Goal: Check status: Check status

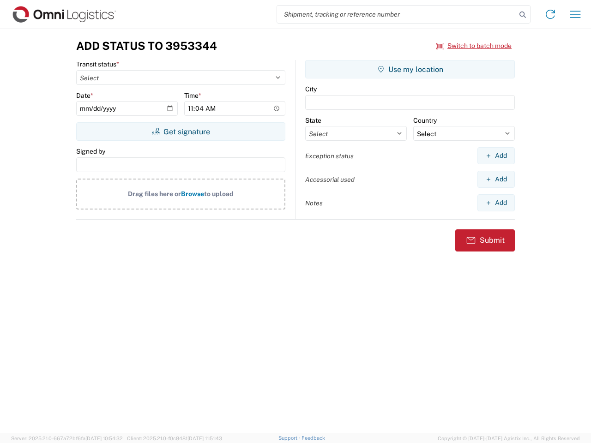
click at [397, 14] on input "search" at bounding box center [396, 15] width 239 height 18
click at [523, 15] on icon at bounding box center [522, 14] width 13 height 13
click at [550, 14] on icon at bounding box center [550, 14] width 15 height 15
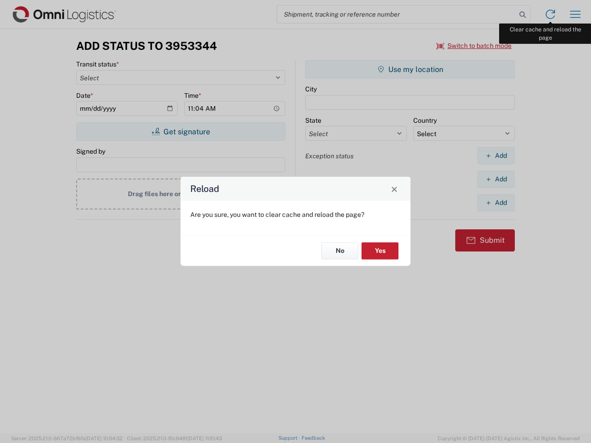
click at [575, 14] on div "Reload Are you sure, you want to clear cache and reload the page? No Yes" at bounding box center [295, 221] width 591 height 443
click at [474, 46] on div "Reload Are you sure, you want to clear cache and reload the page? No Yes" at bounding box center [295, 221] width 591 height 443
click at [180, 132] on div "Reload Are you sure, you want to clear cache and reload the page? No Yes" at bounding box center [295, 221] width 591 height 443
click at [410, 69] on div "Reload Are you sure, you want to clear cache and reload the page? No Yes" at bounding box center [295, 221] width 591 height 443
click at [496, 156] on div "Reload Are you sure, you want to clear cache and reload the page? No Yes" at bounding box center [295, 221] width 591 height 443
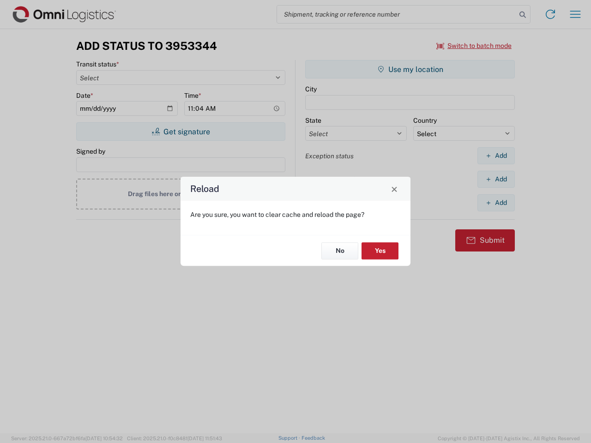
click at [496, 179] on div "Reload Are you sure, you want to clear cache and reload the page? No Yes" at bounding box center [295, 221] width 591 height 443
click at [496, 203] on div "Reload Are you sure, you want to clear cache and reload the page? No Yes" at bounding box center [295, 221] width 591 height 443
